Goal: Task Accomplishment & Management: Use online tool/utility

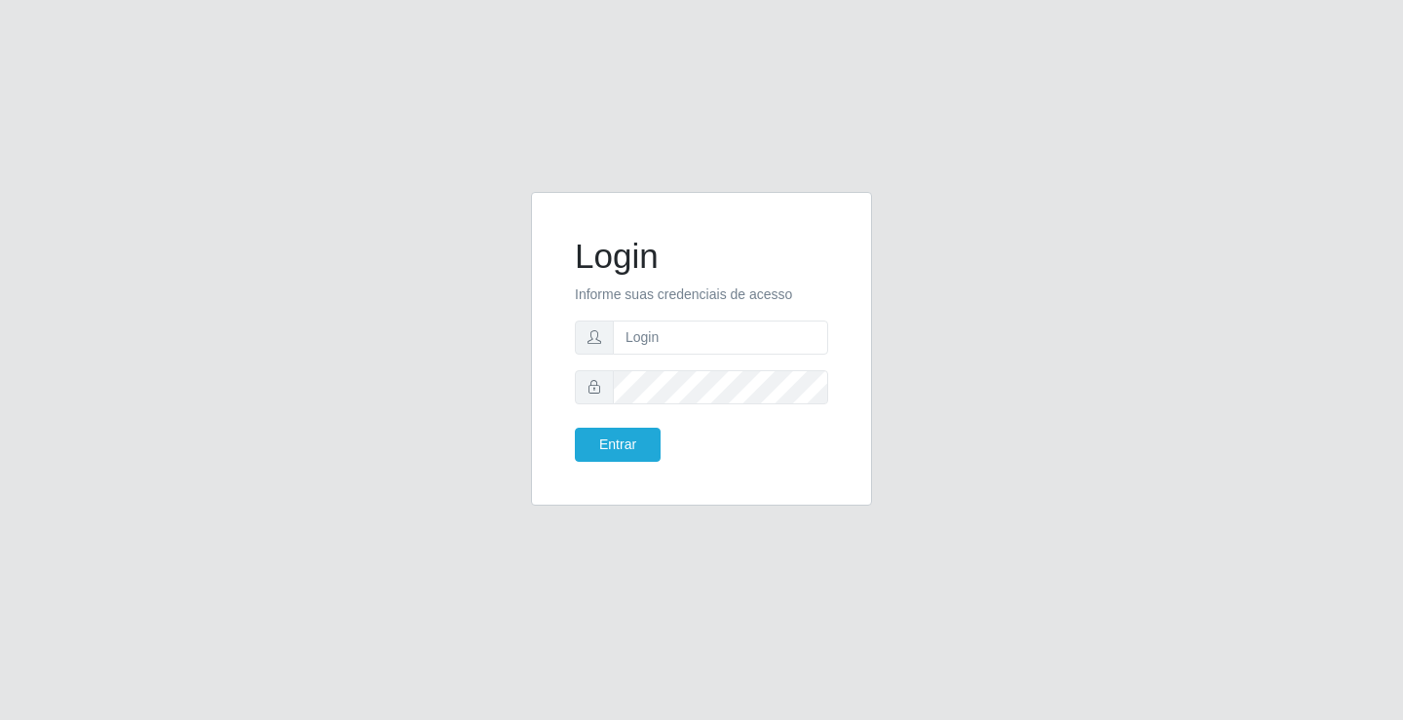
type input "[PERSON_NAME]"
click at [575, 428] on button "Entrar" at bounding box center [618, 445] width 86 height 34
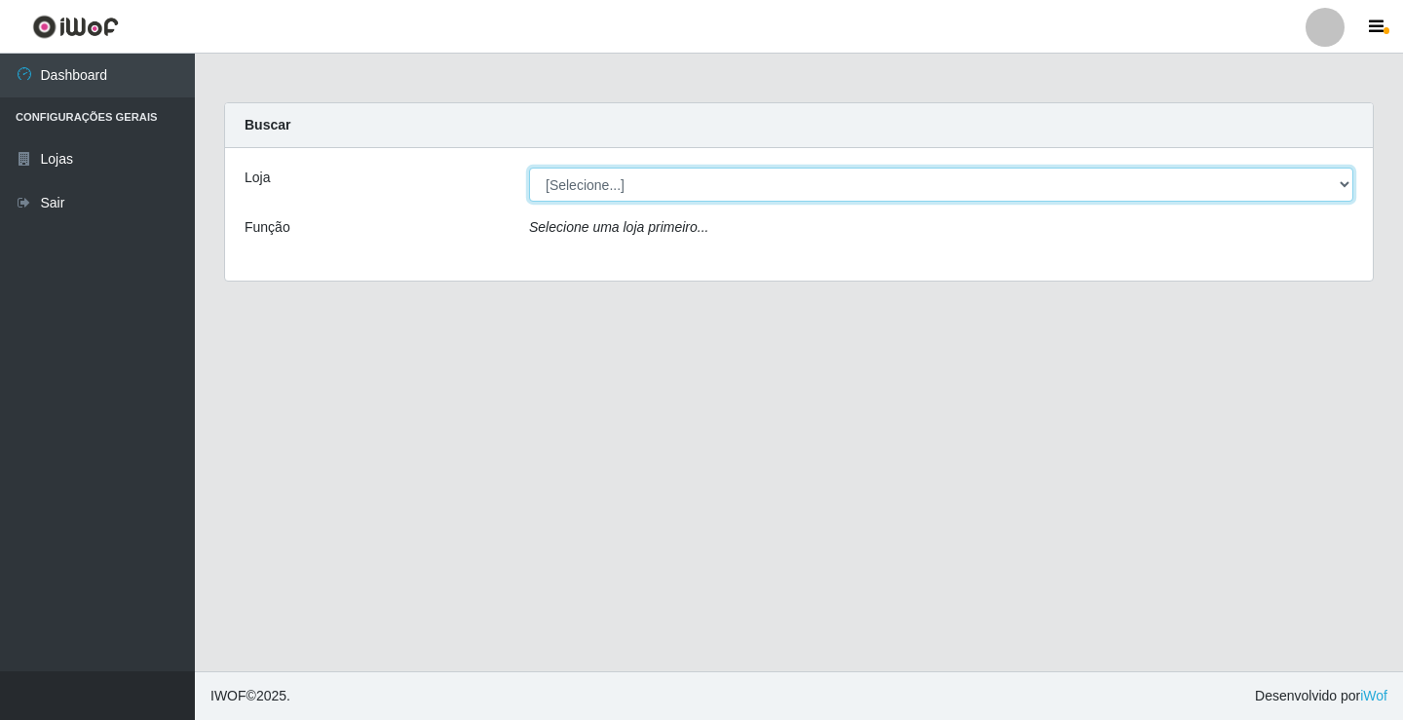
click at [673, 191] on select "[Selecione...] Ideal - Conceição" at bounding box center [941, 185] width 824 height 34
select select "231"
click at [529, 168] on select "[Selecione...] Ideal - Conceição" at bounding box center [941, 185] width 824 height 34
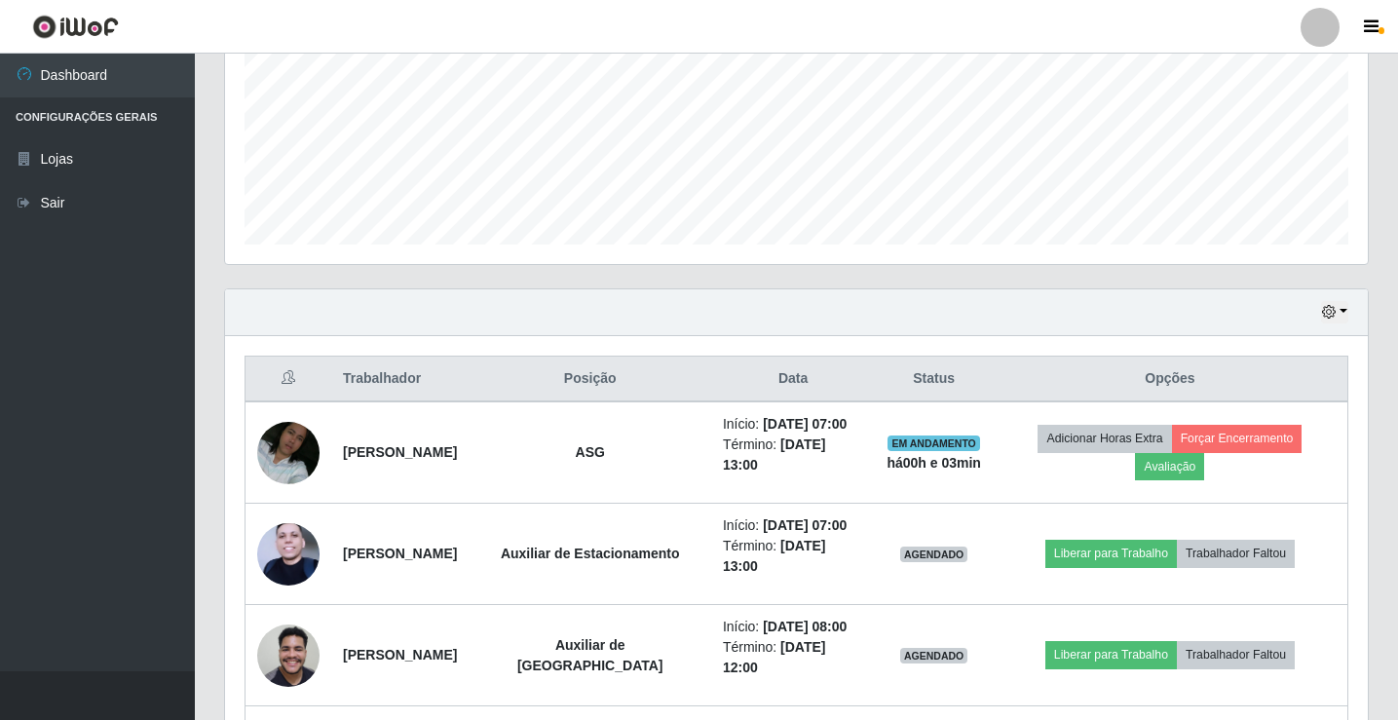
scroll to position [478, 0]
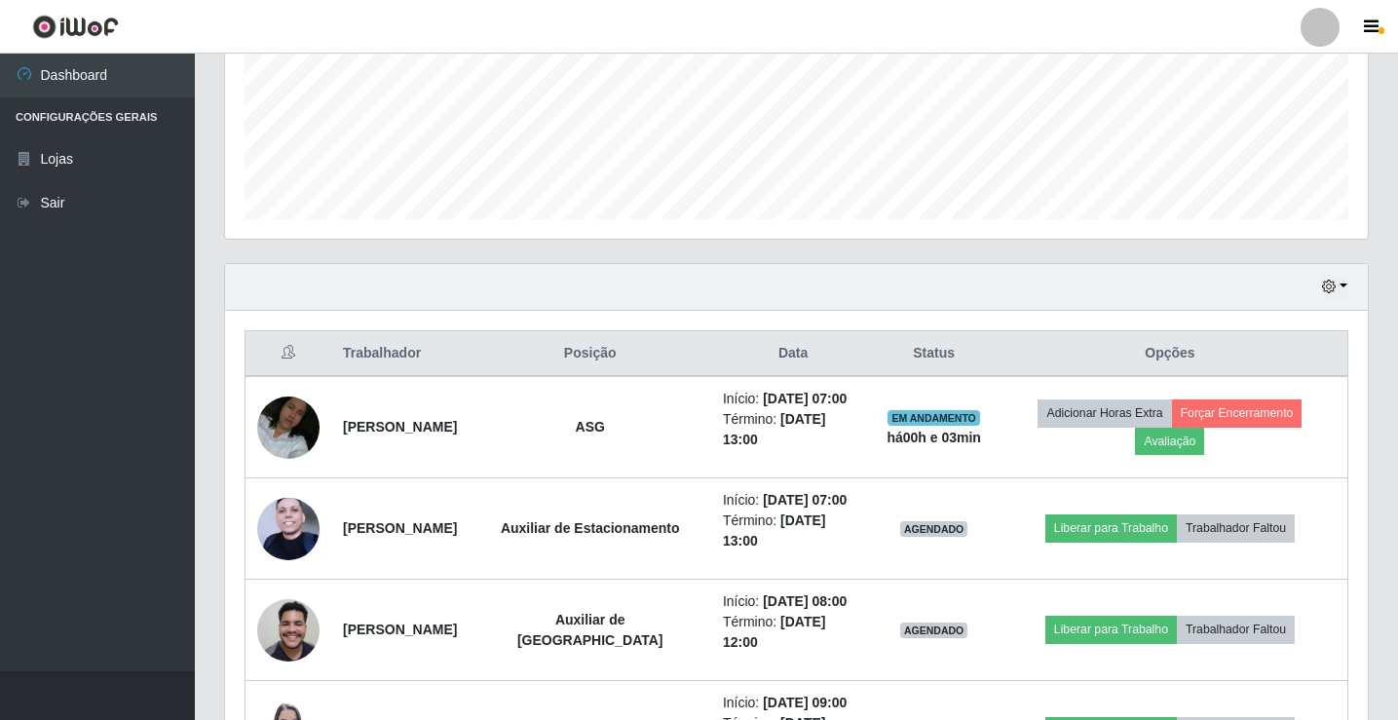
click at [1317, 39] on div at bounding box center [1320, 27] width 39 height 39
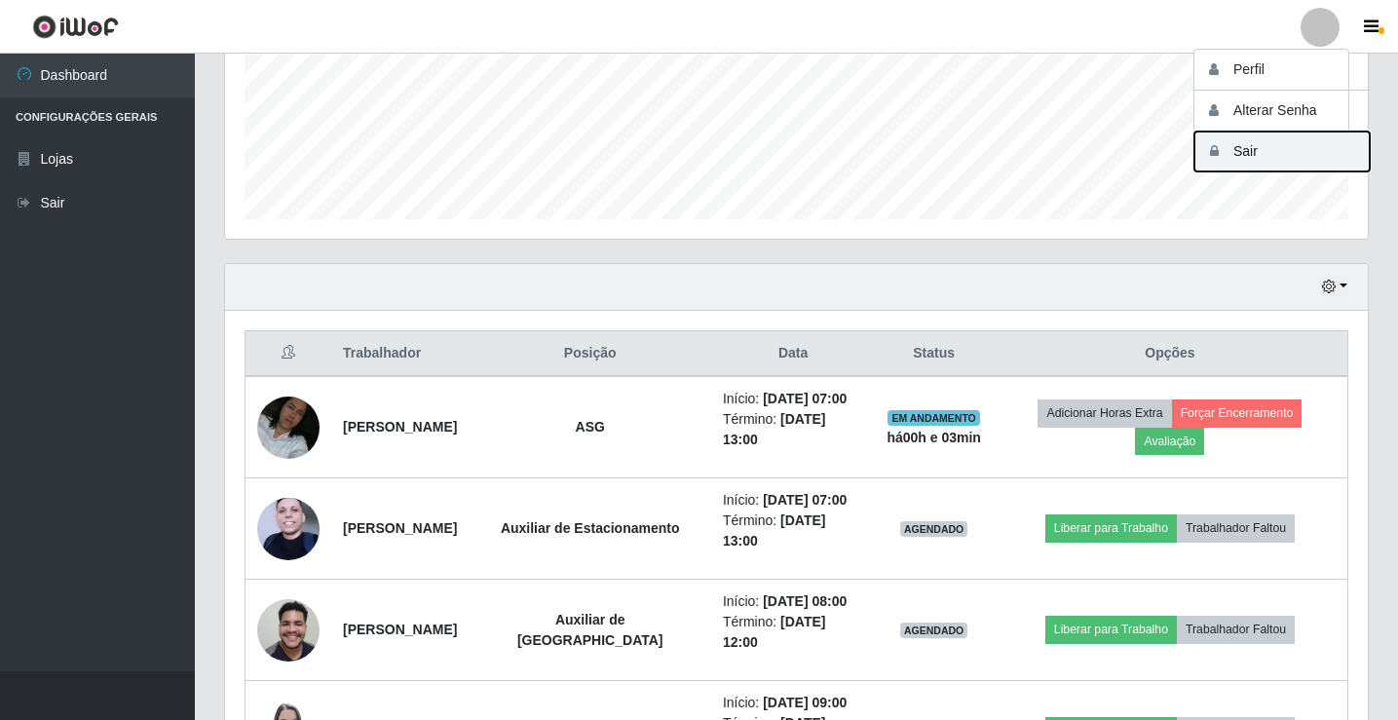
click at [1293, 166] on button "Sair" at bounding box center [1282, 152] width 175 height 40
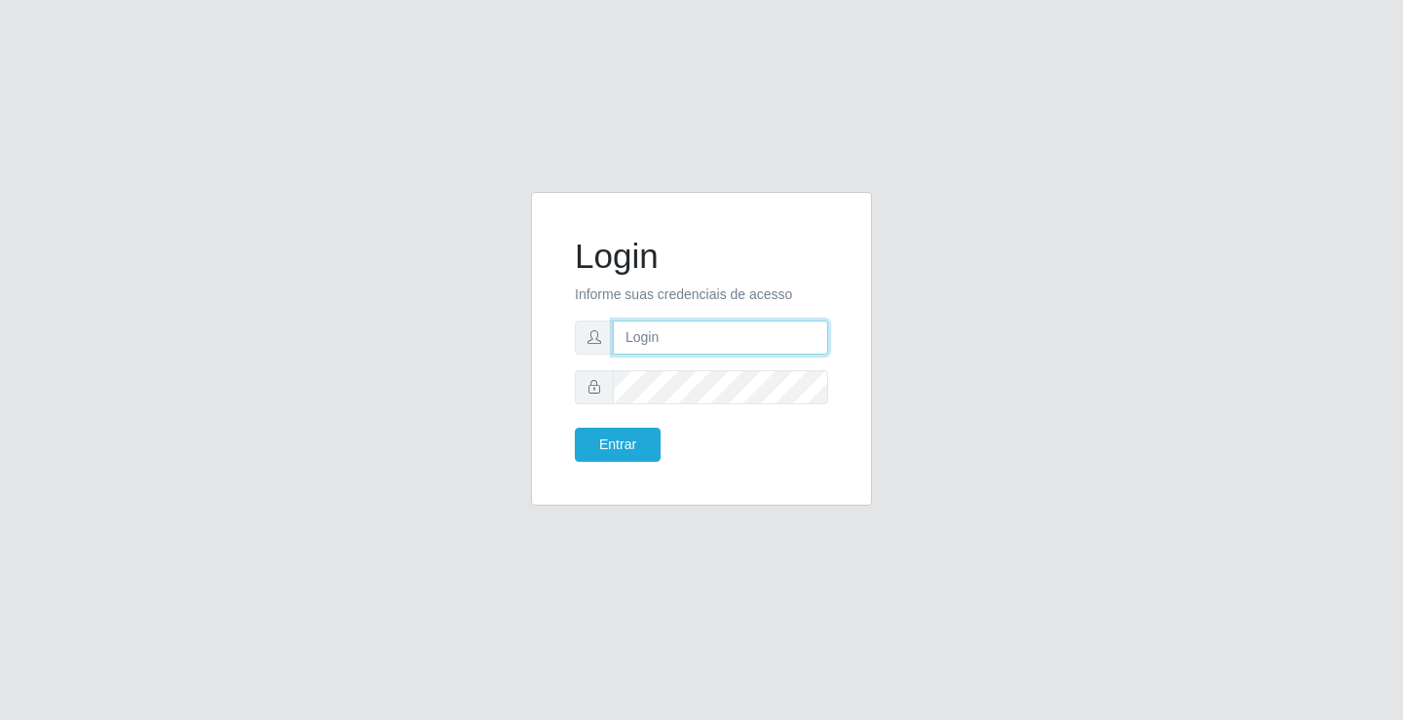
click at [690, 344] on input "text" at bounding box center [720, 338] width 215 height 34
type input "[PERSON_NAME]"
click at [575, 428] on button "Entrar" at bounding box center [618, 445] width 86 height 34
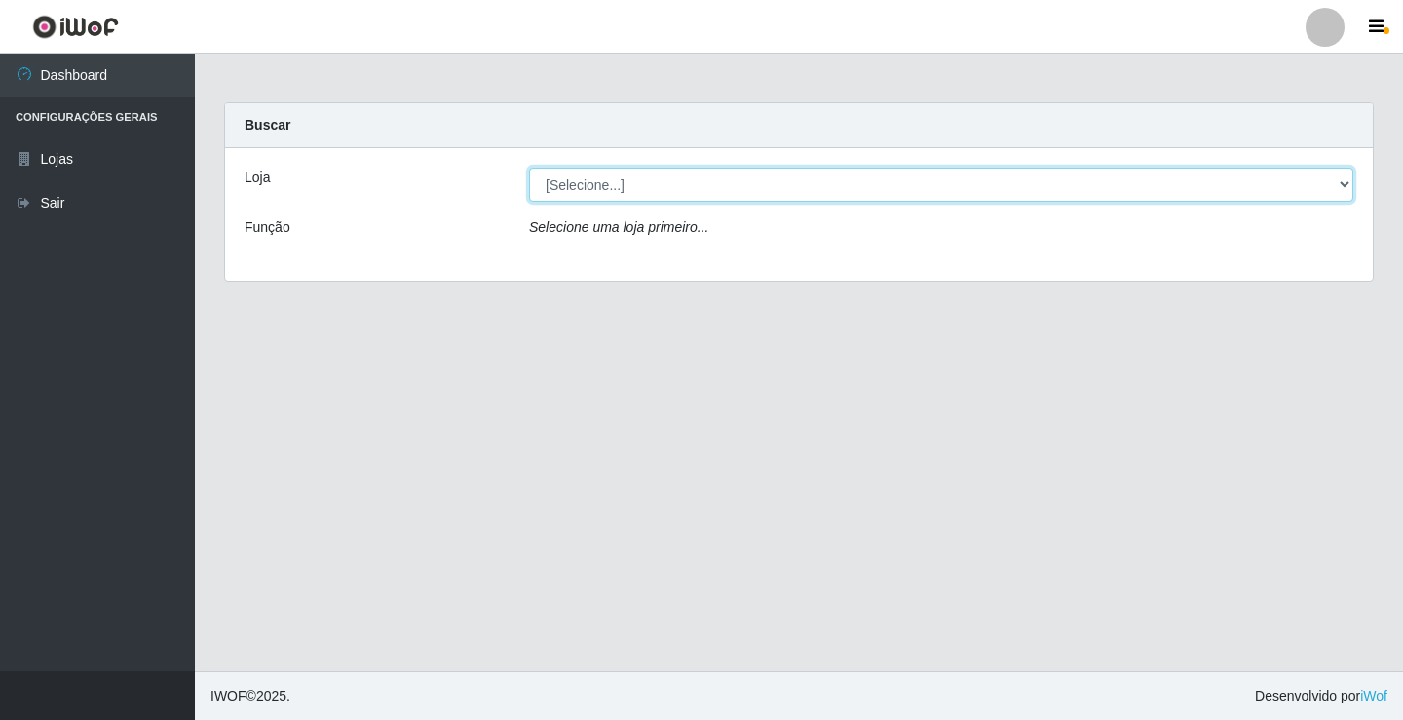
click at [609, 181] on select "[Selecione...] Ideal - Conceição" at bounding box center [941, 185] width 824 height 34
select select "231"
click at [529, 168] on select "[Selecione...] Ideal - Conceição" at bounding box center [941, 185] width 824 height 34
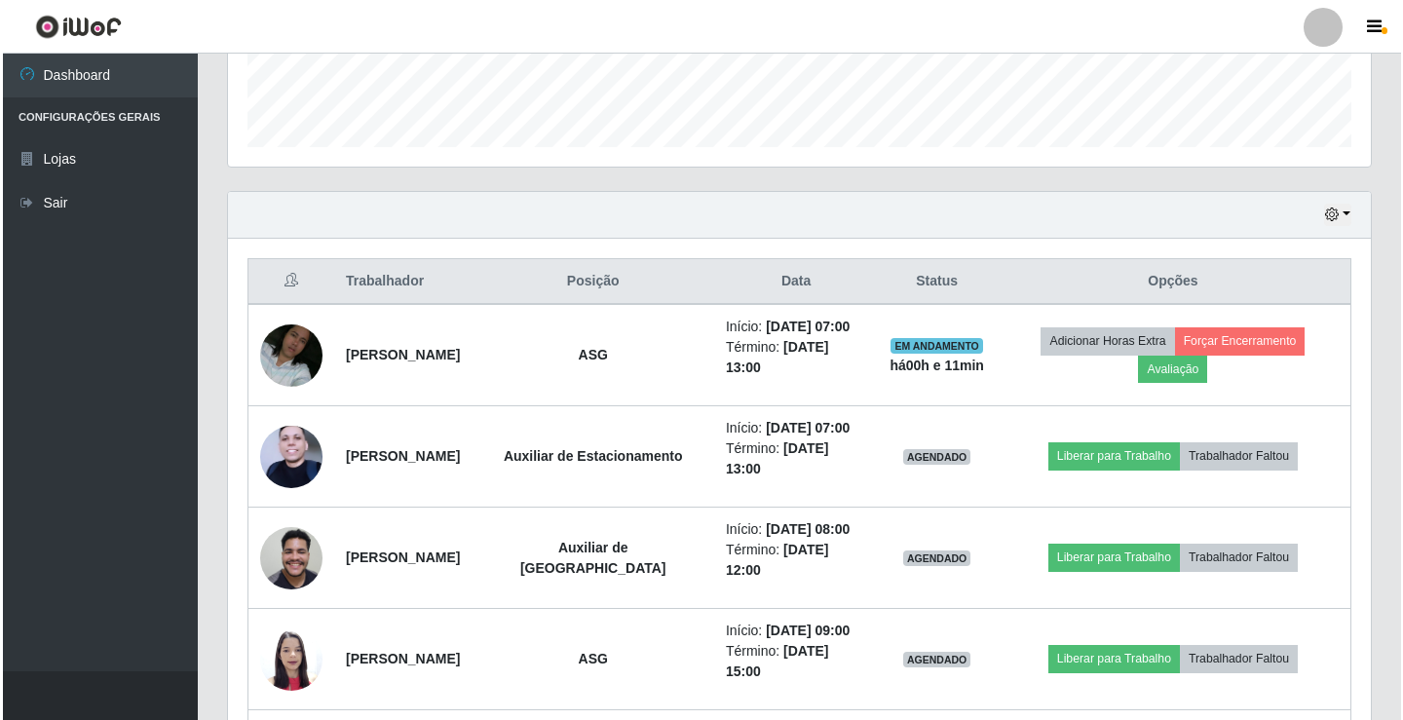
scroll to position [585, 0]
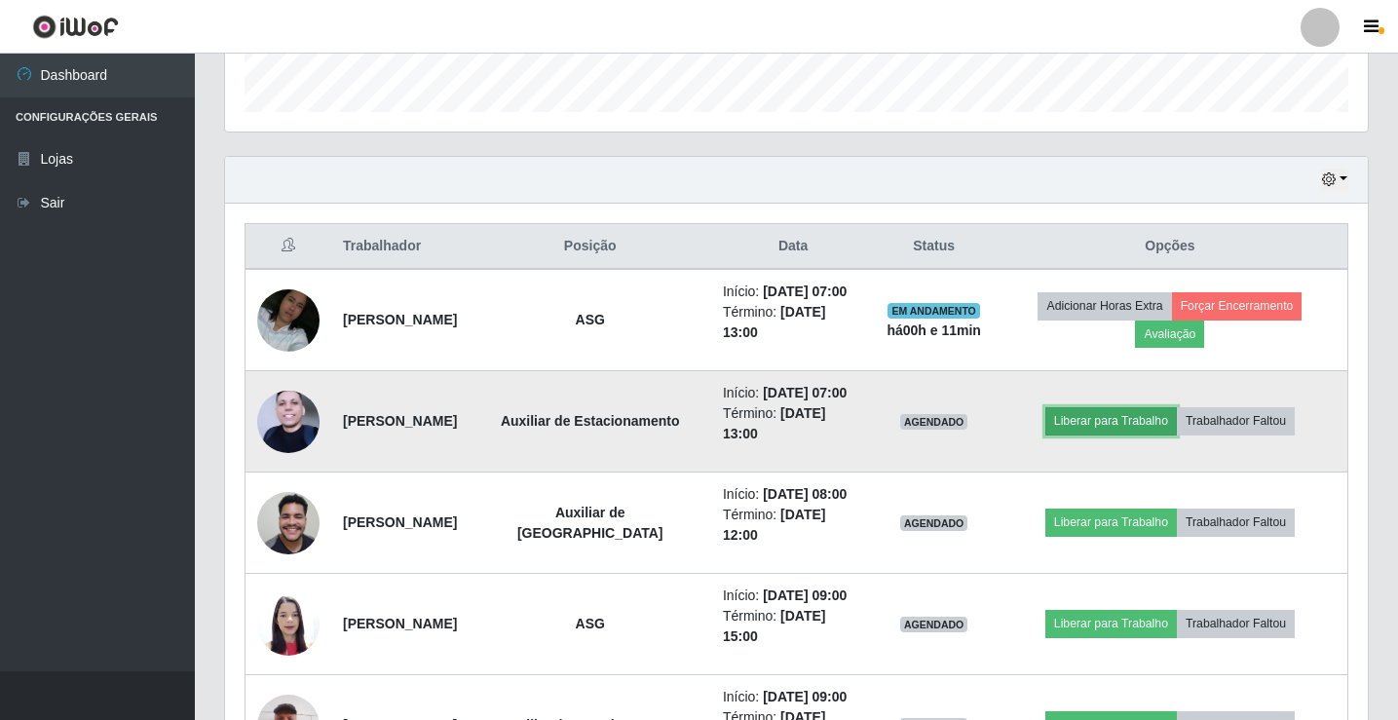
click at [1090, 418] on button "Liberar para Trabalho" at bounding box center [1112, 420] width 132 height 27
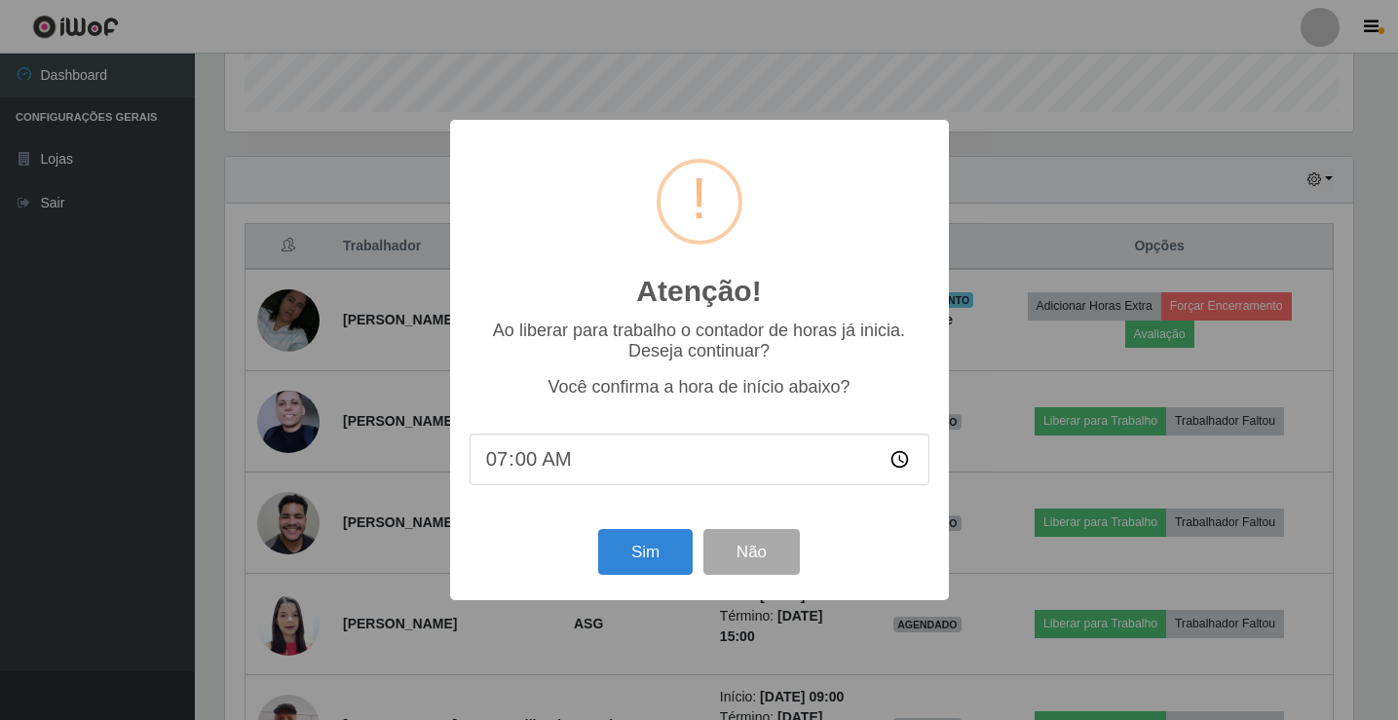
scroll to position [404, 1133]
click at [674, 559] on button "Sim" at bounding box center [647, 552] width 95 height 46
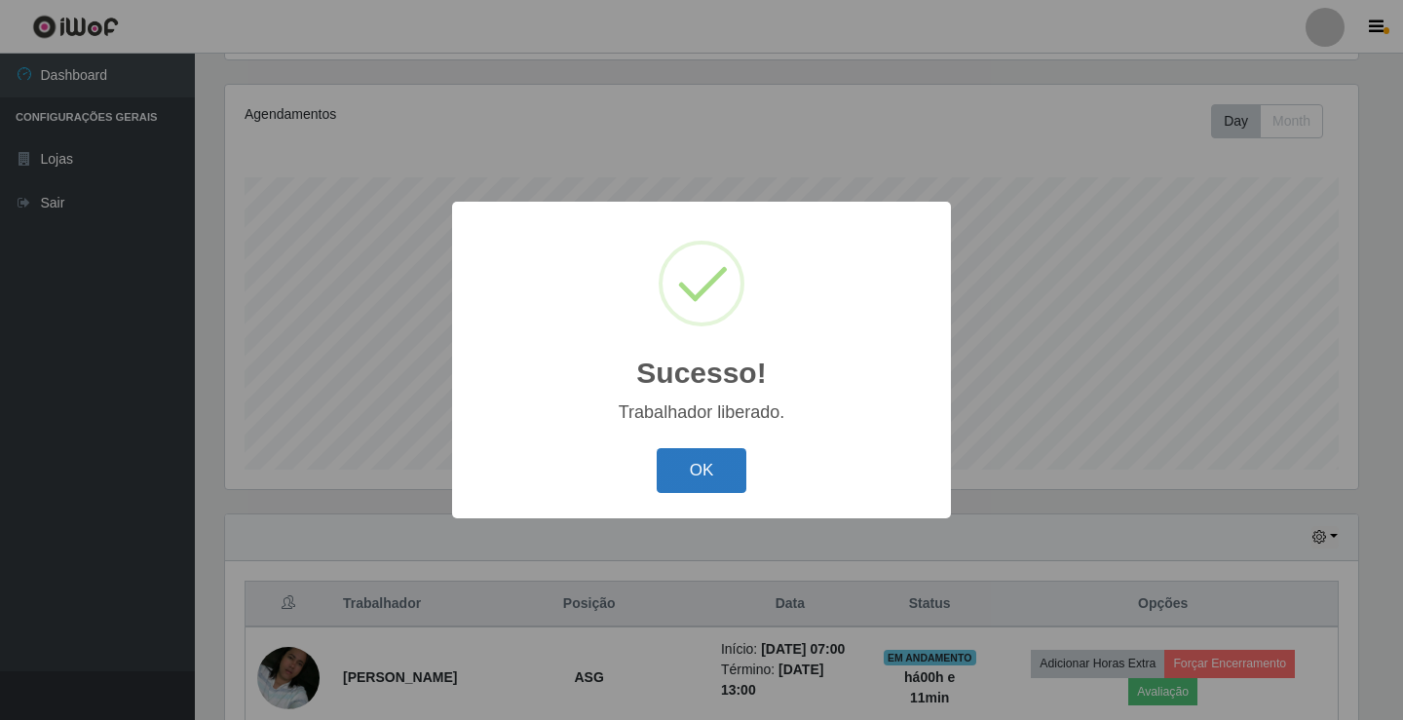
click at [687, 484] on button "OK" at bounding box center [702, 471] width 91 height 46
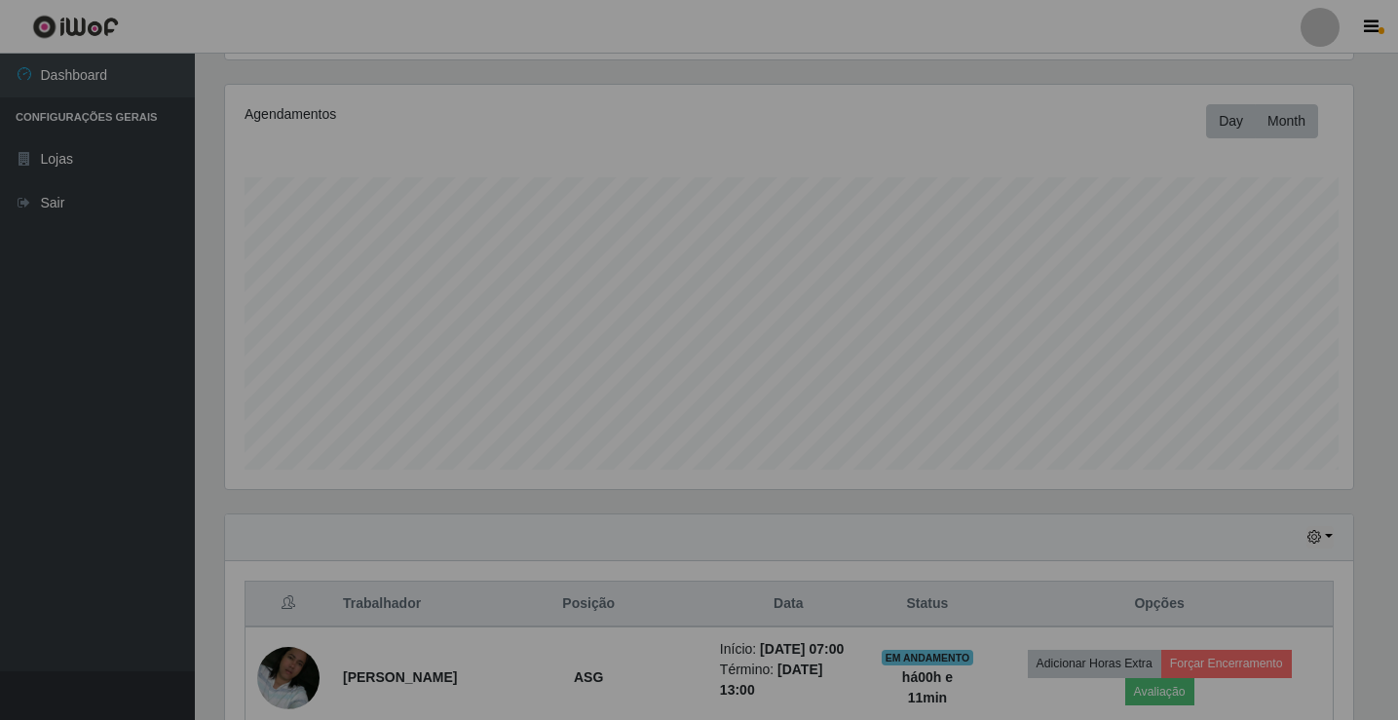
scroll to position [404, 1143]
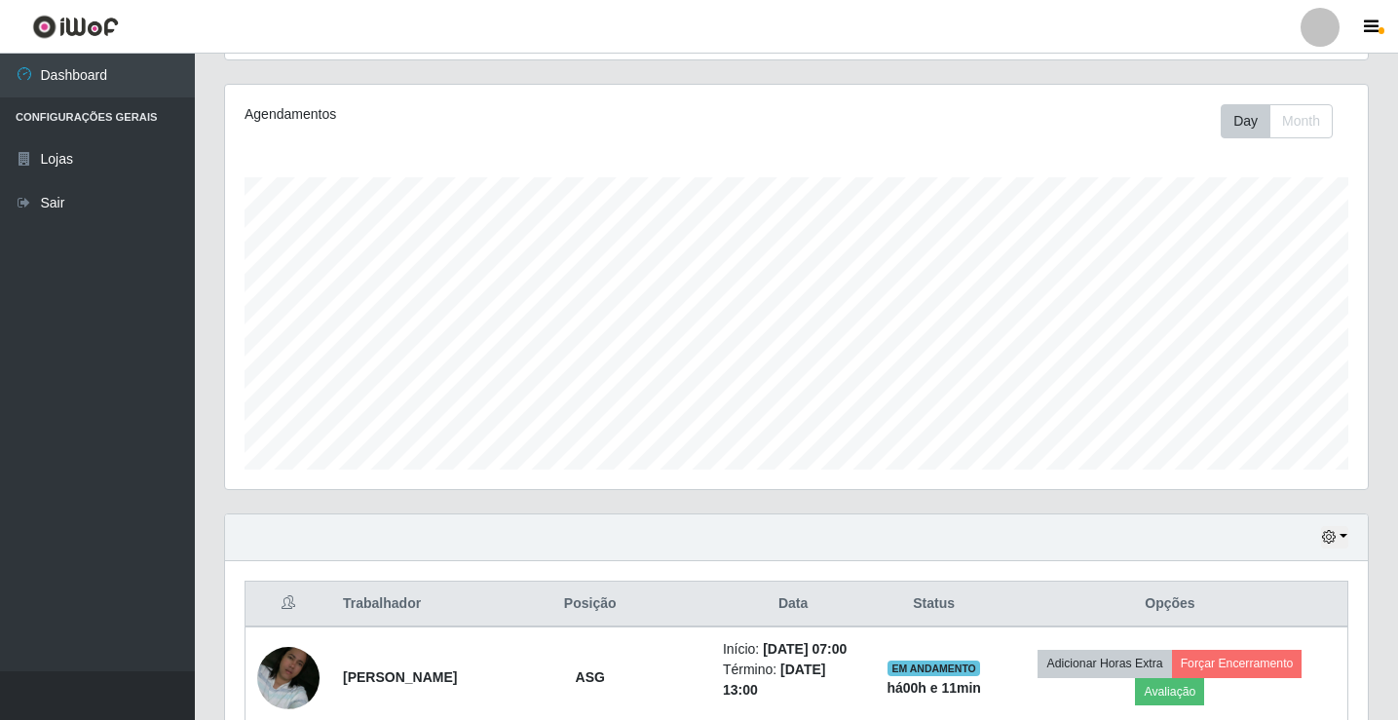
click at [1319, 34] on div at bounding box center [1320, 27] width 39 height 39
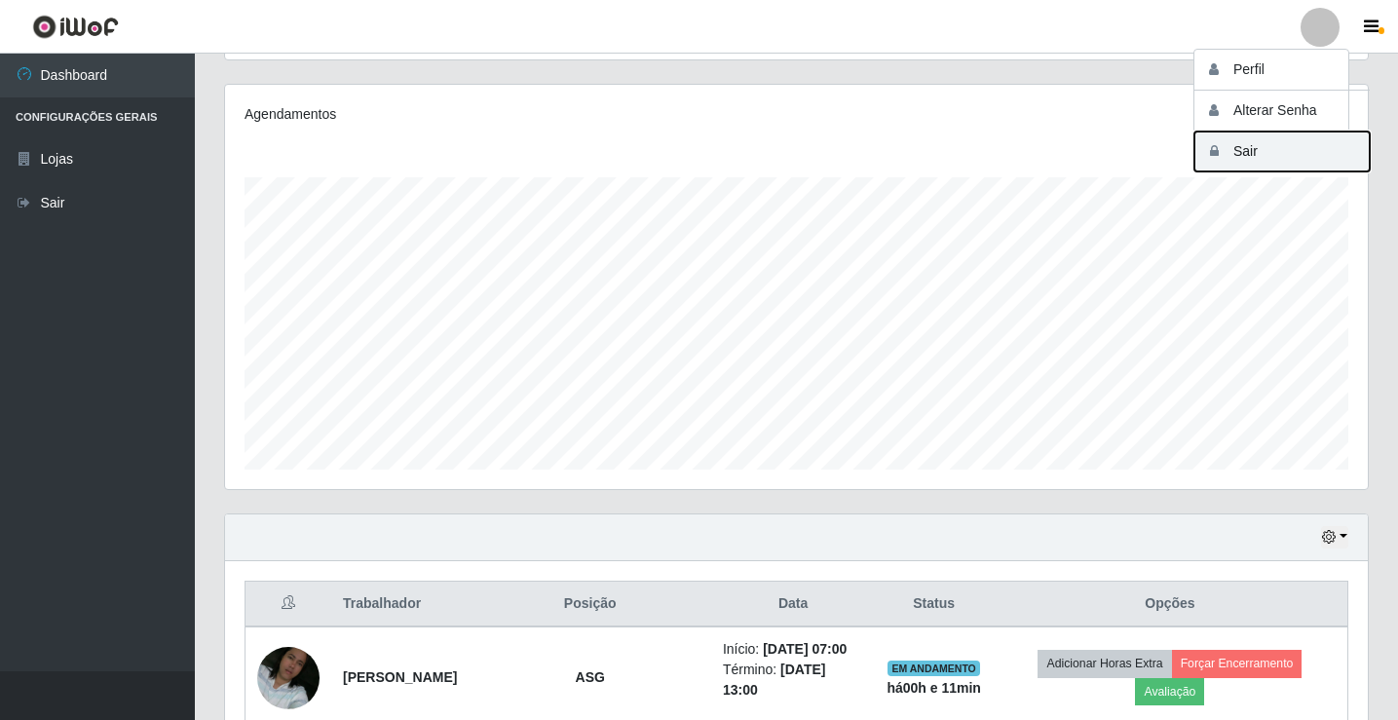
click at [1305, 159] on button "Sair" at bounding box center [1282, 152] width 175 height 40
